Goal: Task Accomplishment & Management: Use online tool/utility

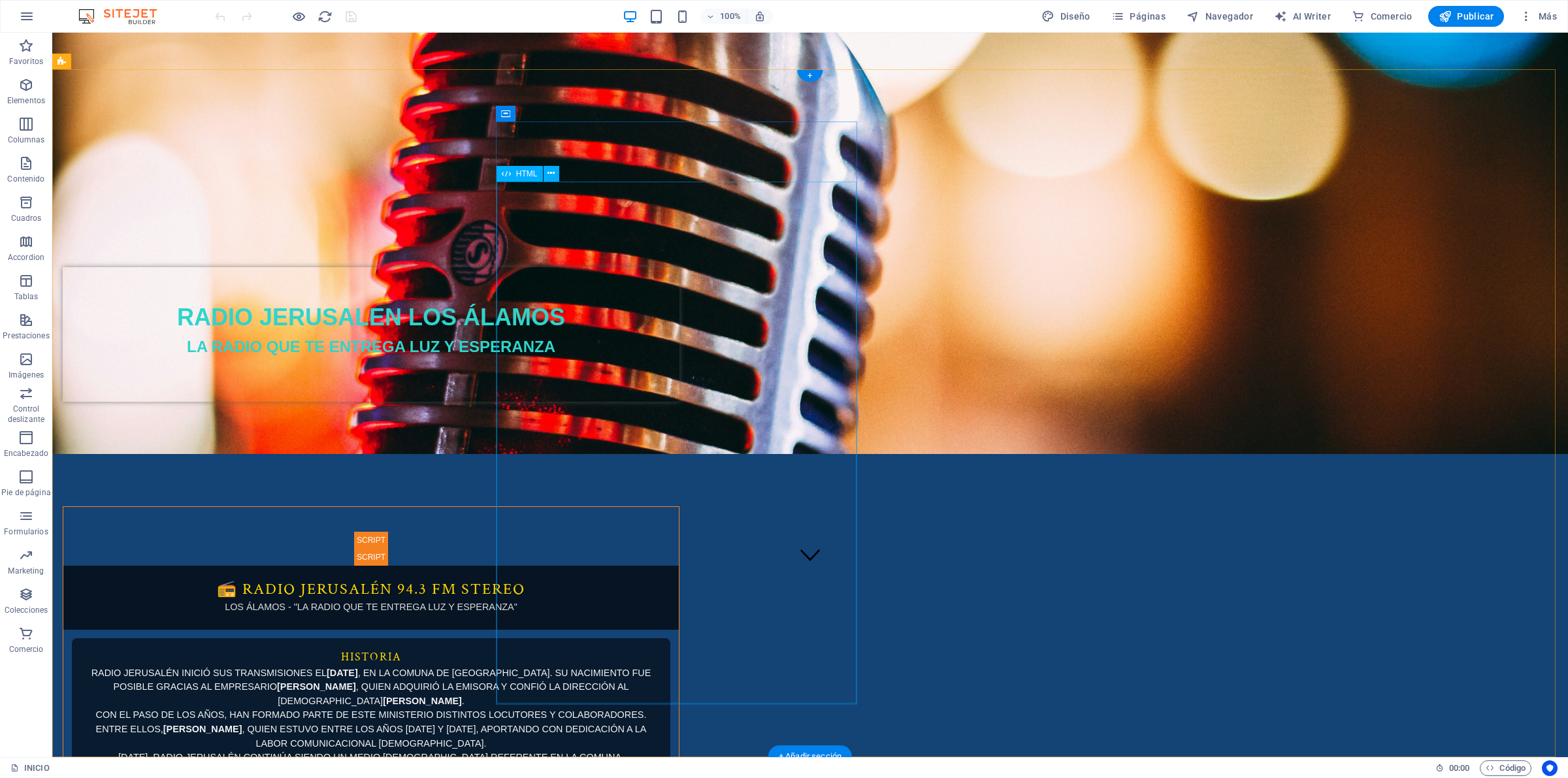
scroll to position [292, 0]
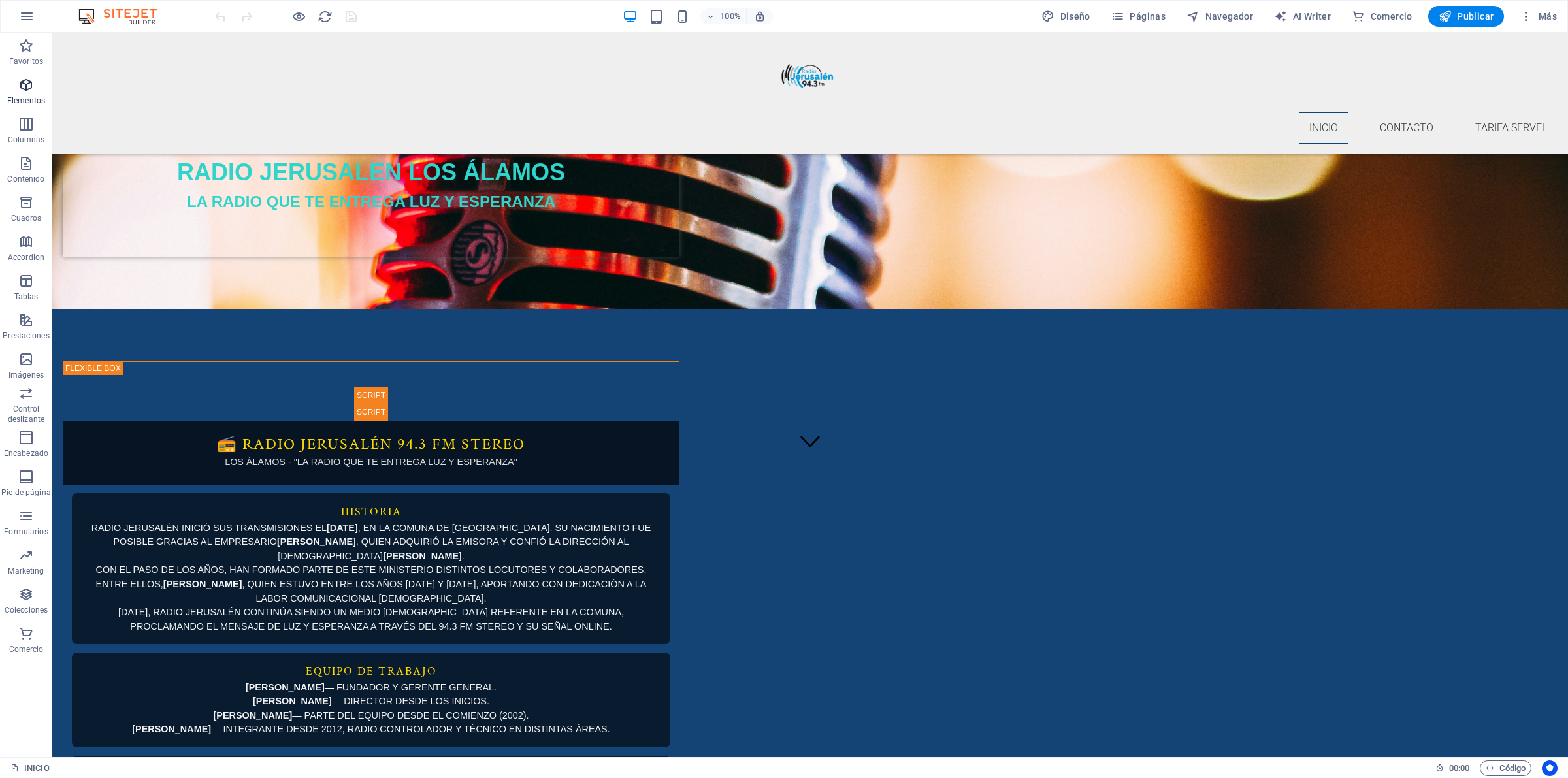
click at [25, 85] on icon "button" at bounding box center [26, 84] width 16 height 16
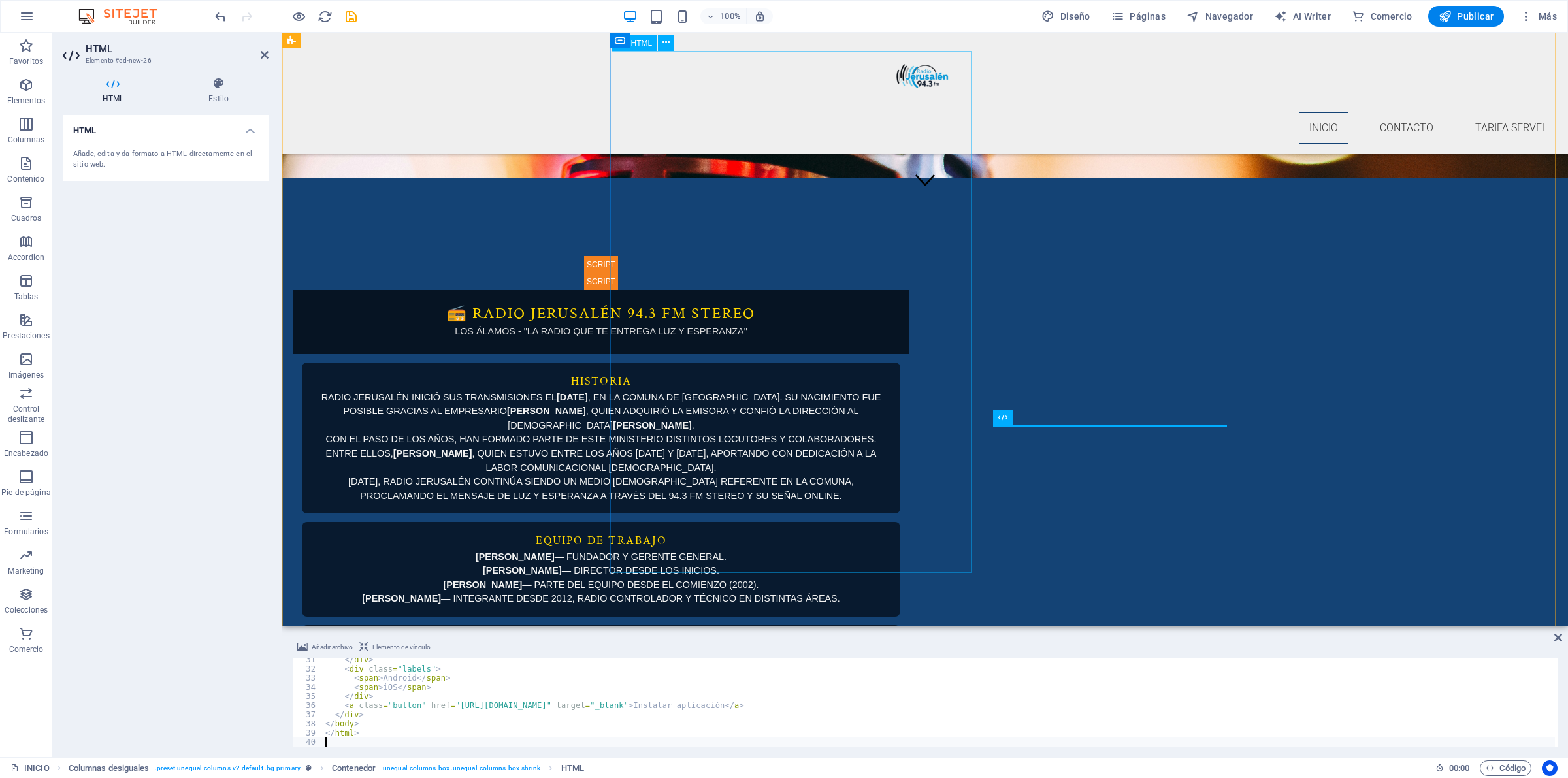
scroll to position [337, 0]
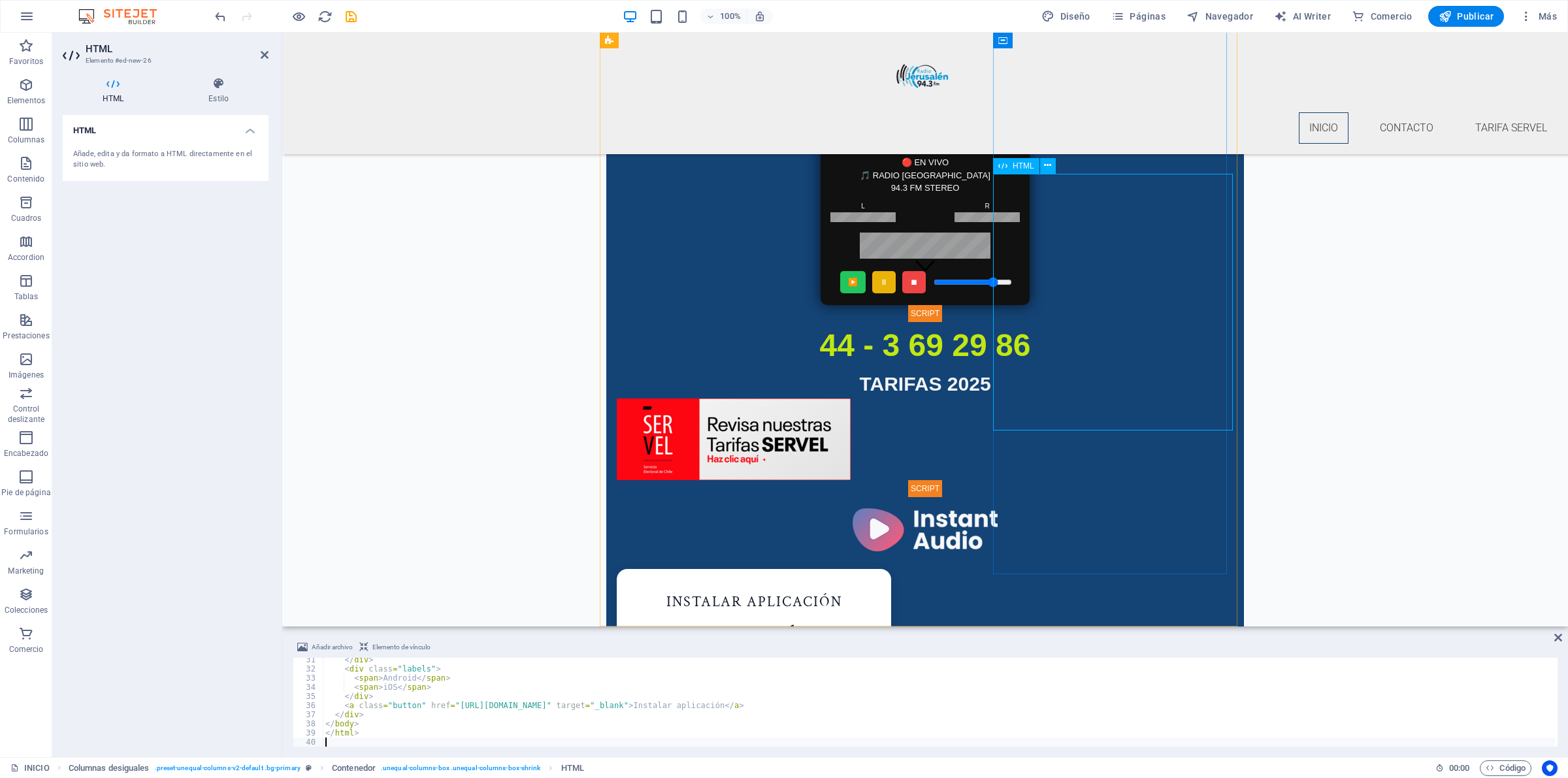
click at [1069, 569] on div "Instalar aplicación Instalar aplicación Android iOS Instalar aplicación" at bounding box center [925, 697] width 616 height 257
type textarea "</html>"
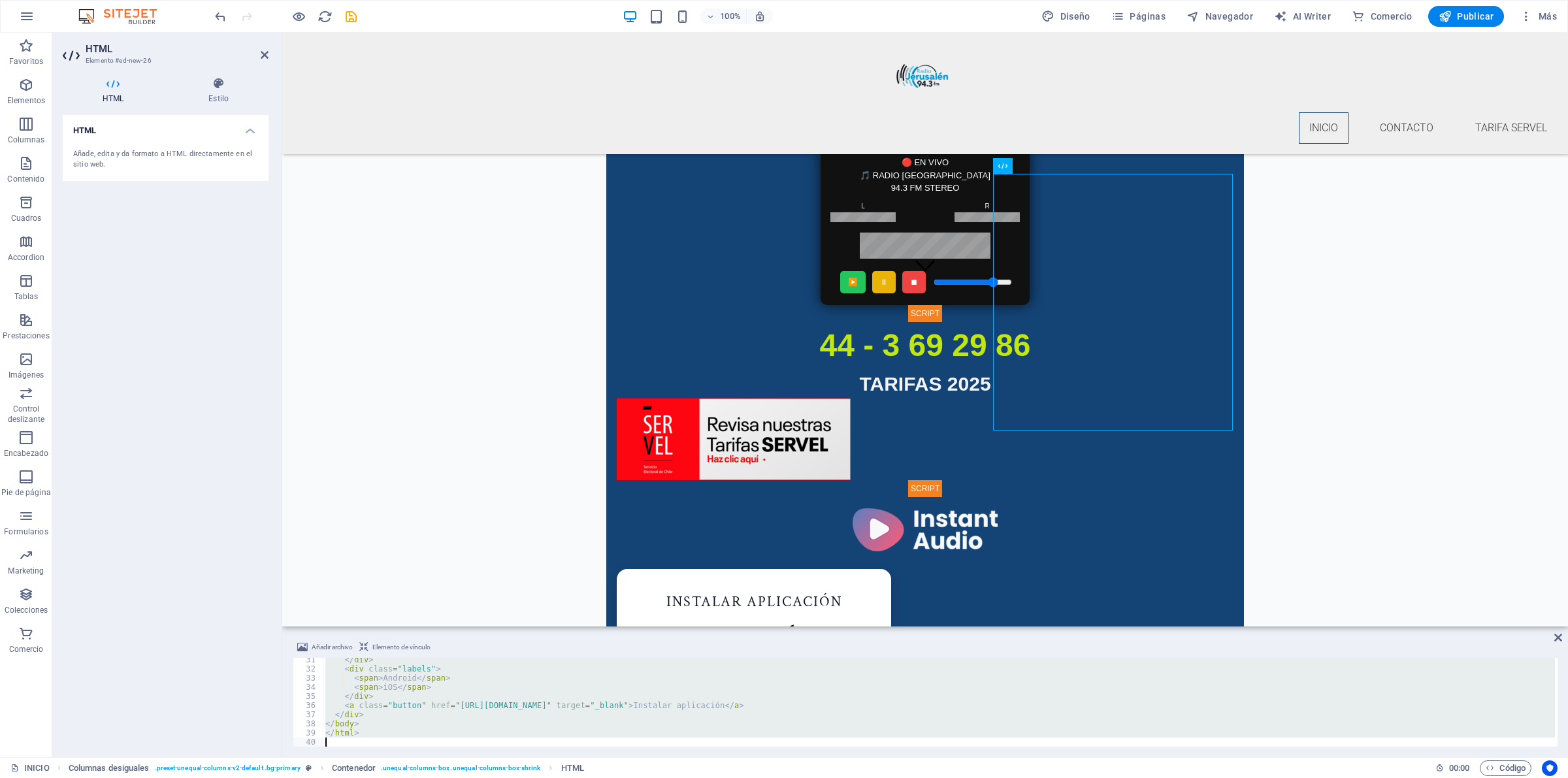
paste textarea
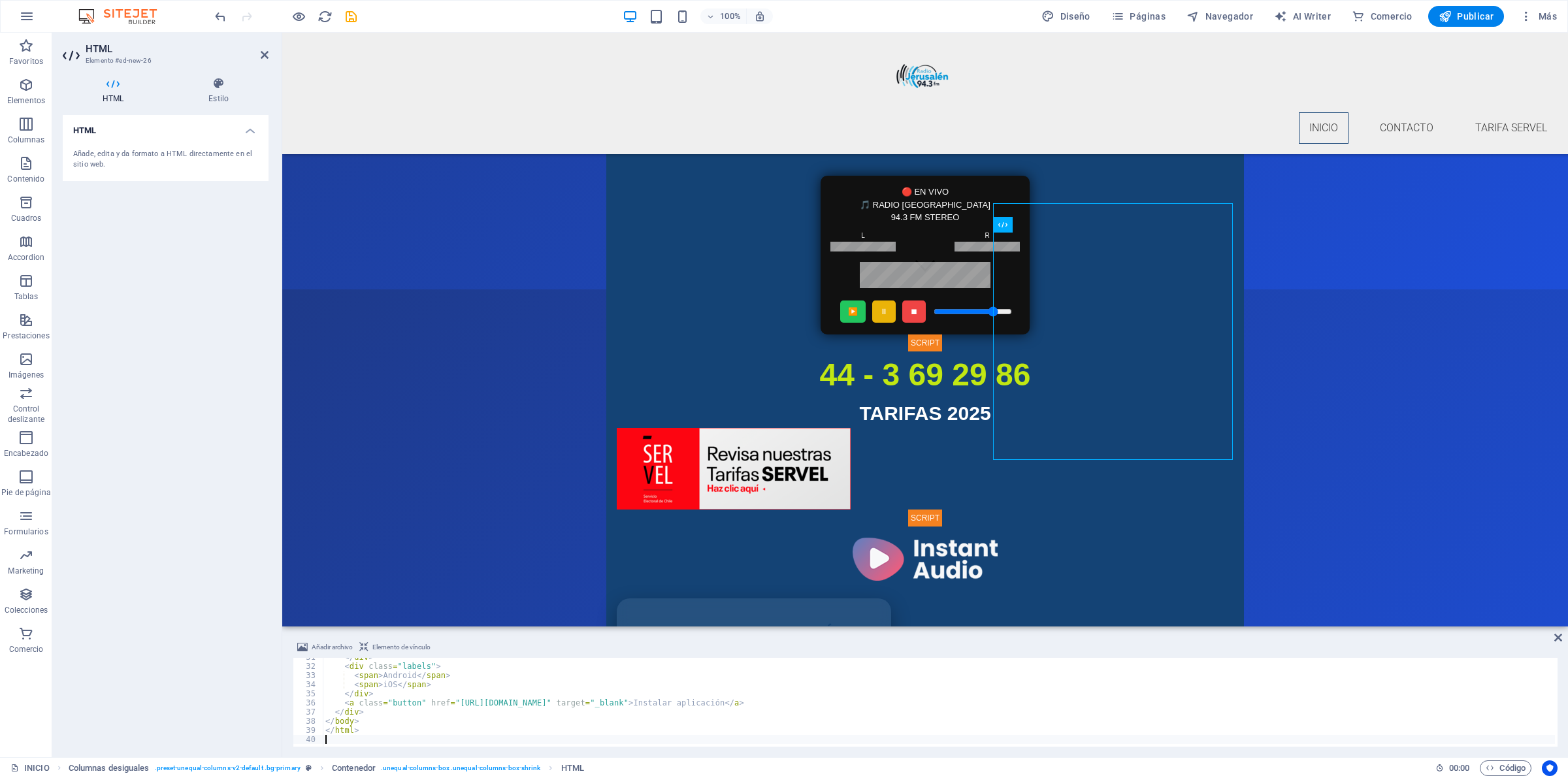
scroll to position [307, 0]
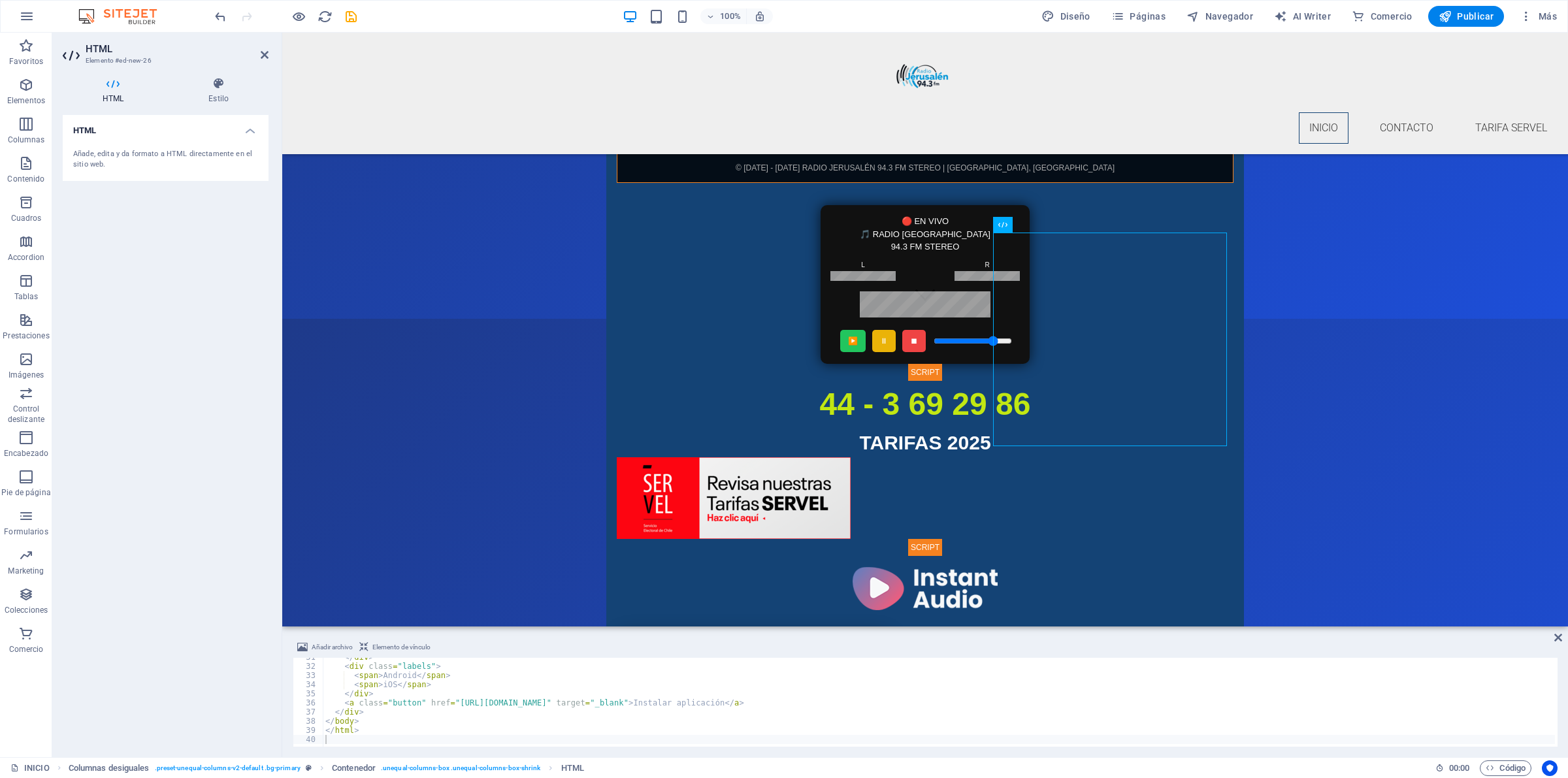
click at [1368, 318] on html "INICIO CONTACTO TARIFA SERVEL RADIO JERUSALEN LOS ÁLAMOS LA RADIO QUE TE ENTREG…" at bounding box center [925, 22] width 1286 height 594
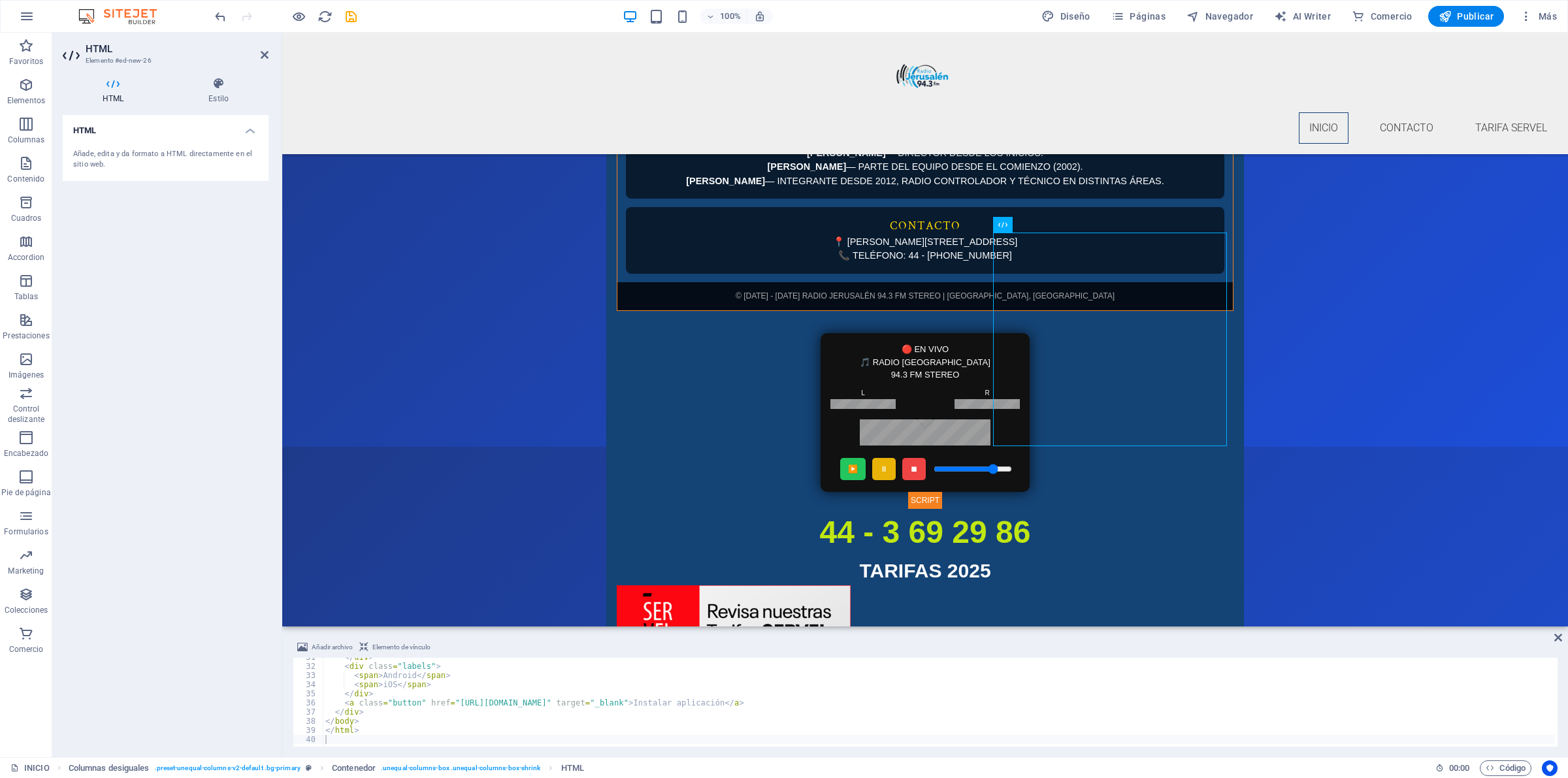
scroll to position [0, 0]
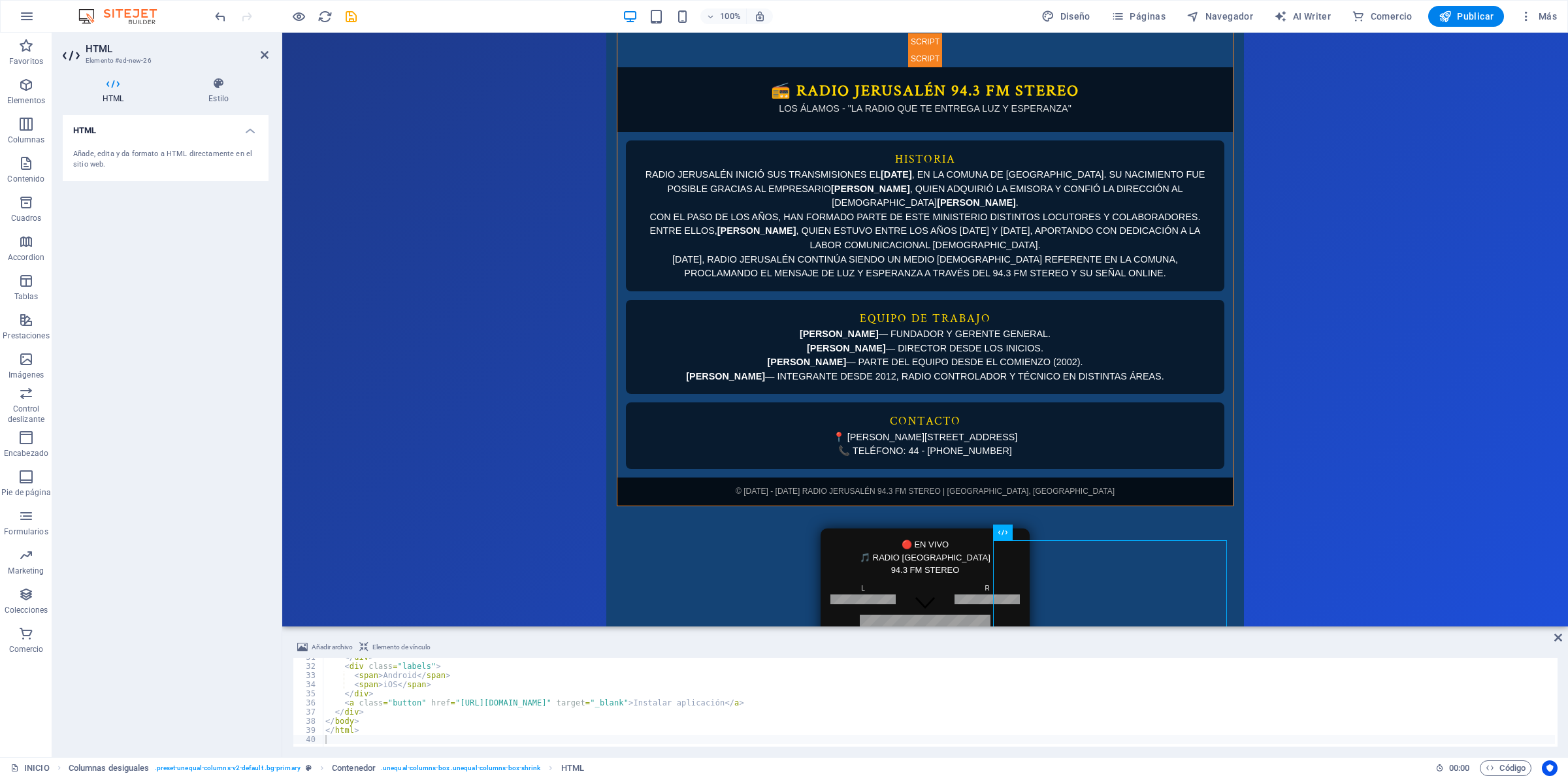
click at [1379, 398] on body "INICIO CONTACTO TARIFA SERVEL RADIO JERUSALEN LOS ÁLAMOS LA RADIO QUE TE ENTREG…" at bounding box center [925, 330] width 1286 height 594
click at [1552, 642] on div "Añadir archivo Elemento de vínculo" at bounding box center [925, 649] width 1264 height 19
click at [1555, 639] on icon at bounding box center [1558, 637] width 7 height 10
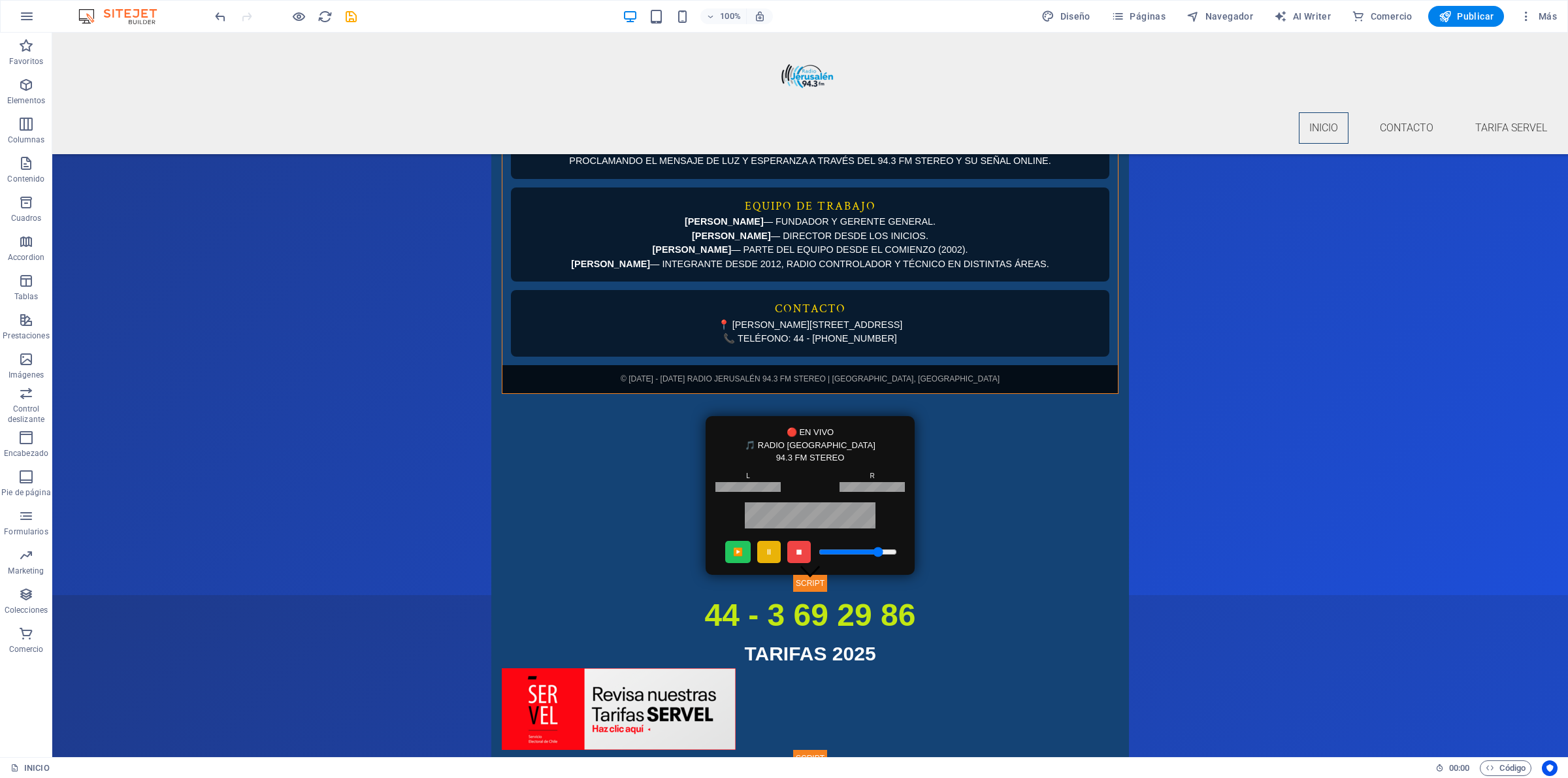
scroll to position [163, 0]
click at [347, 25] on div at bounding box center [286, 16] width 147 height 21
click at [351, 19] on icon "save" at bounding box center [351, 17] width 15 height 15
click at [1474, 11] on span "Publicar" at bounding box center [1466, 17] width 56 height 13
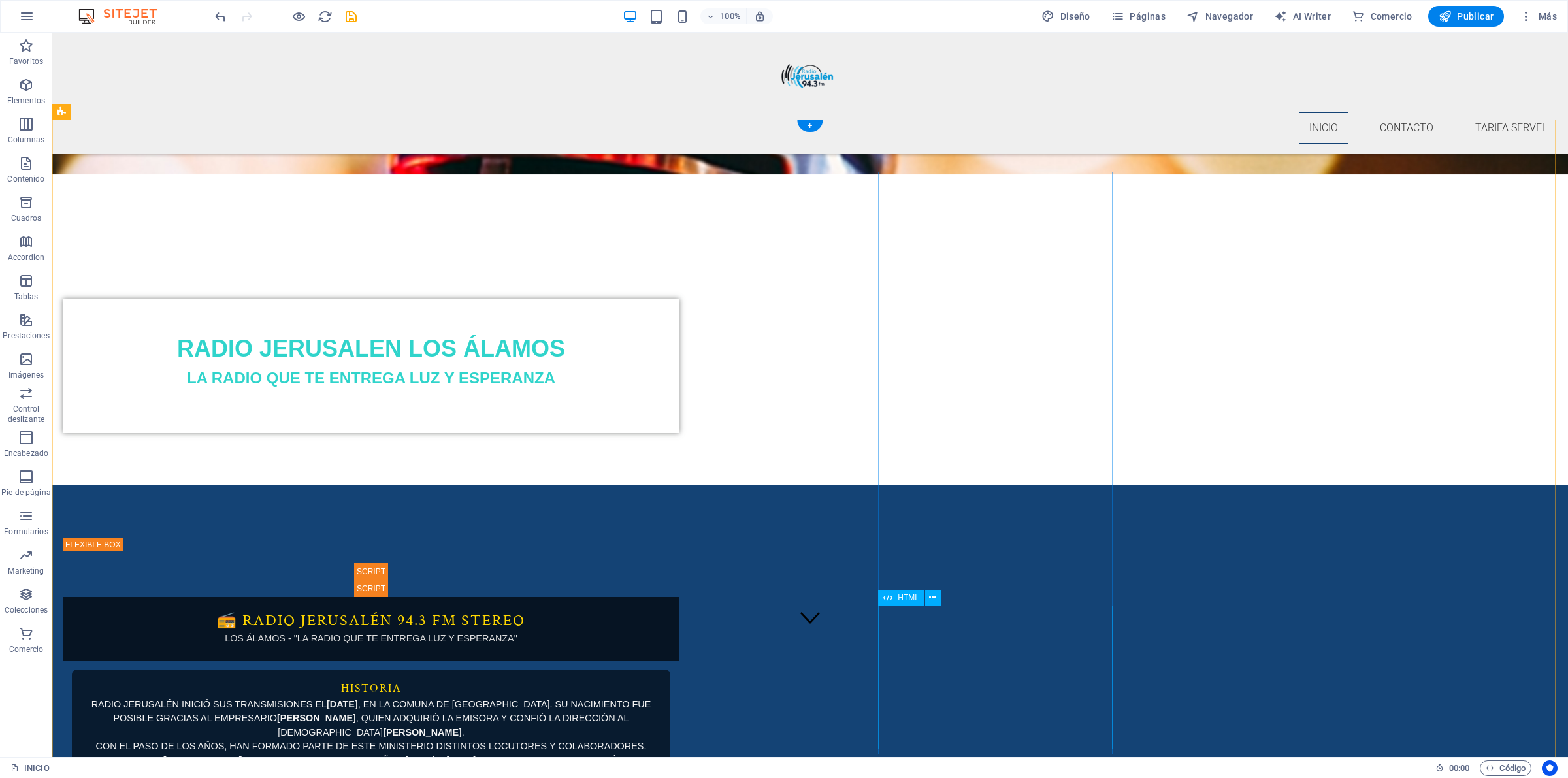
scroll to position [292, 0]
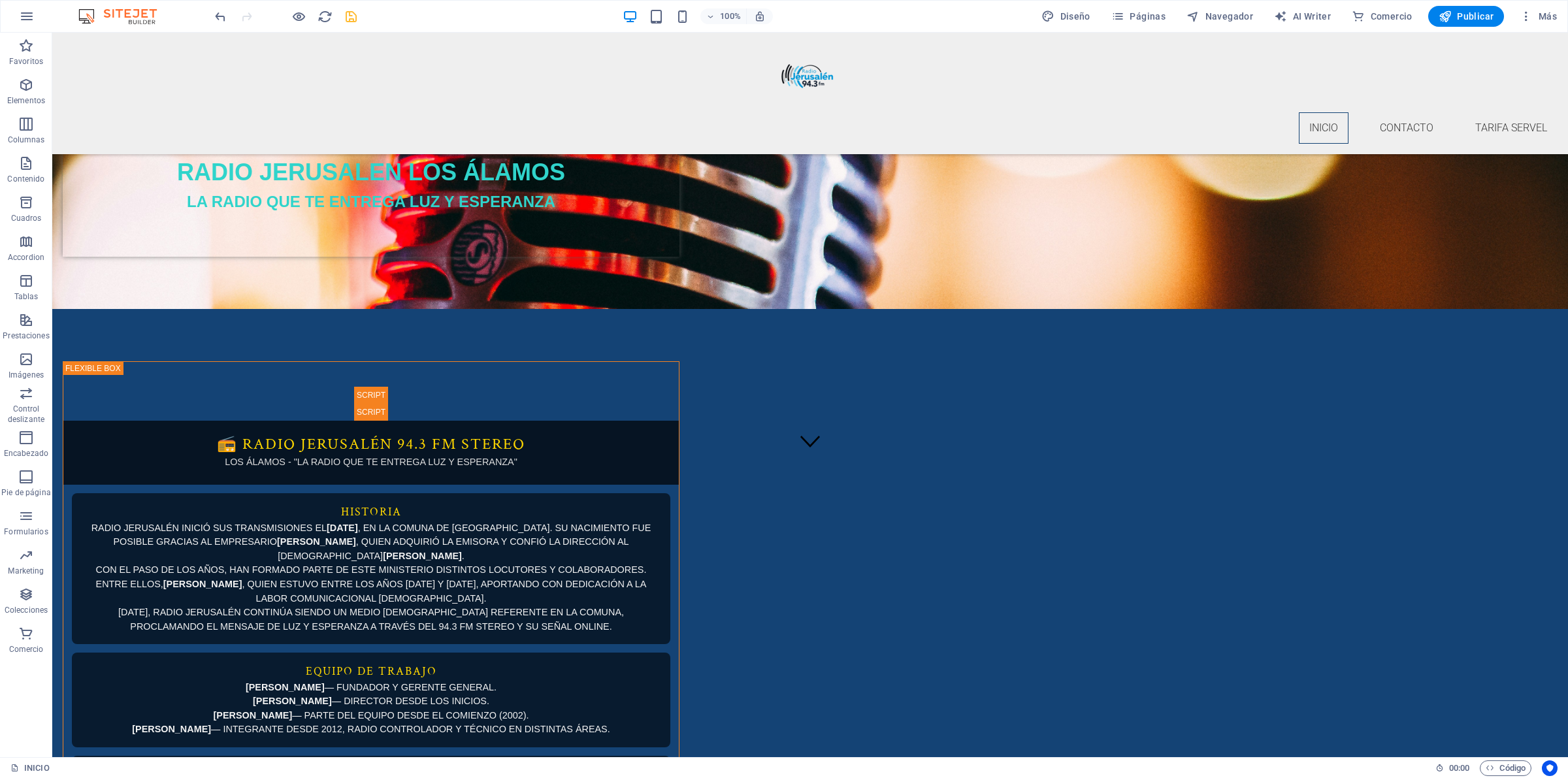
click at [349, 13] on icon "save" at bounding box center [351, 17] width 15 height 15
click at [1458, 1] on div "100% Diseño Páginas Navegador AI Writer Comercio Publicar Más" at bounding box center [784, 17] width 1566 height 32
click at [1461, 7] on button "Publicar" at bounding box center [1466, 16] width 76 height 21
